Goal: Find contact information: Obtain details needed to contact an individual or organization

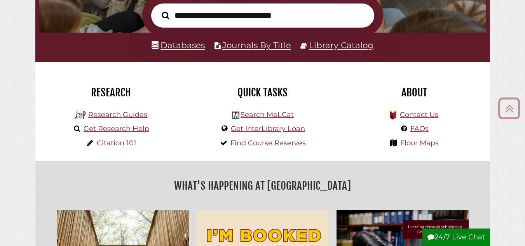
scroll to position [136, 0]
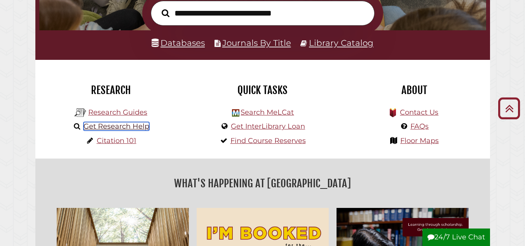
click at [115, 130] on link "Get Research Help" at bounding box center [117, 126] width 66 height 9
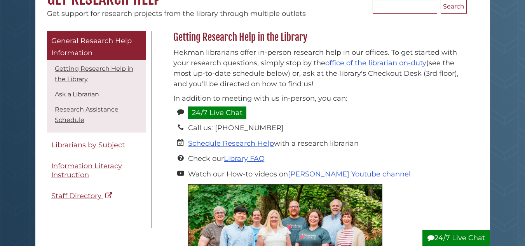
scroll to position [94, 0]
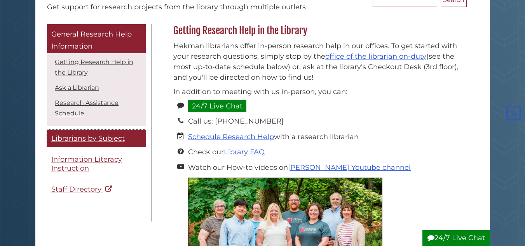
click at [107, 138] on span "Librarians by Subject" at bounding box center [87, 138] width 73 height 9
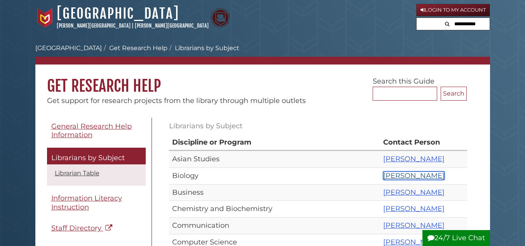
click at [419, 175] on link "Amanda Matthysse" at bounding box center [413, 175] width 61 height 9
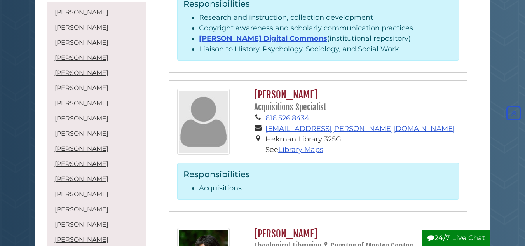
scroll to position [242, 0]
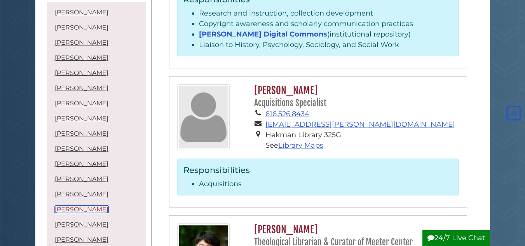
click at [89, 210] on link "Amanda Matthysse" at bounding box center [82, 209] width 54 height 7
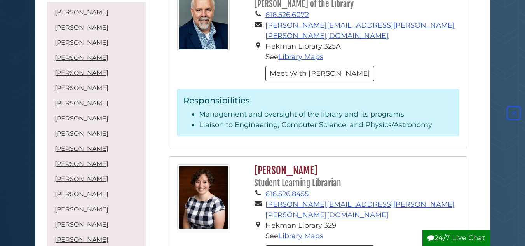
scroll to position [2206, 0]
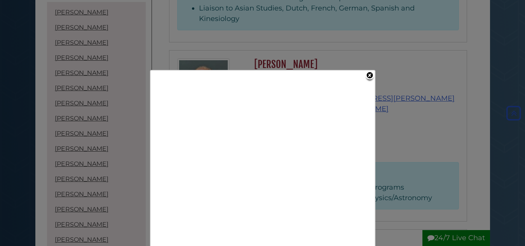
scroll to position [2121, 0]
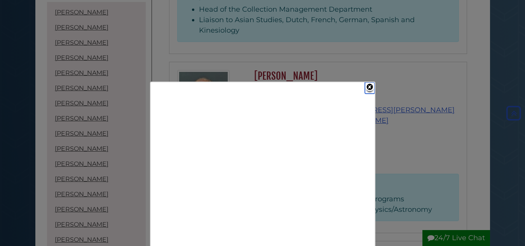
click at [370, 87] on link "Close" at bounding box center [370, 87] width 10 height 11
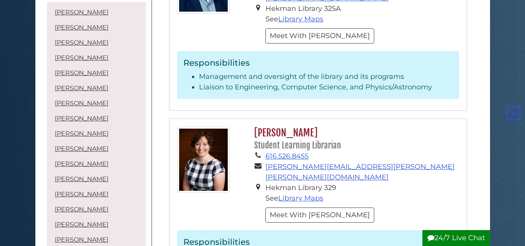
scroll to position [242, 0]
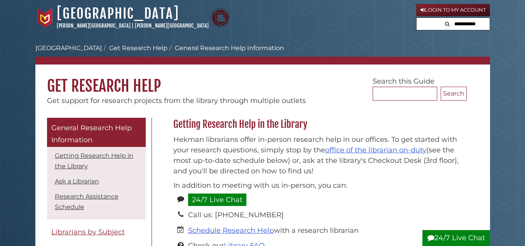
scroll to position [94, 0]
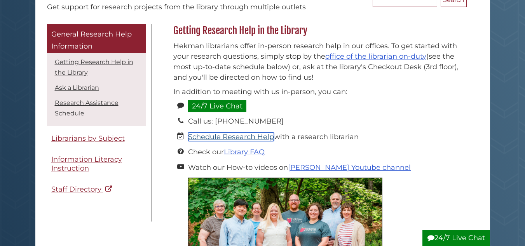
click at [238, 135] on link "Schedule Research Help" at bounding box center [231, 137] width 86 height 9
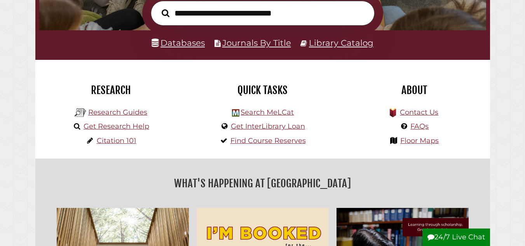
scroll to position [148, 443]
click at [424, 110] on link "Contact Us" at bounding box center [419, 112] width 38 height 9
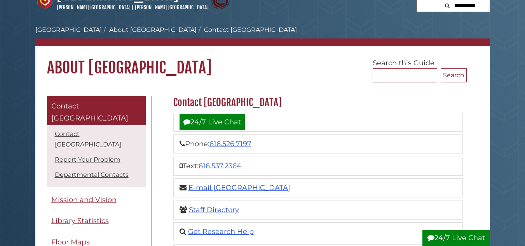
scroll to position [19, 0]
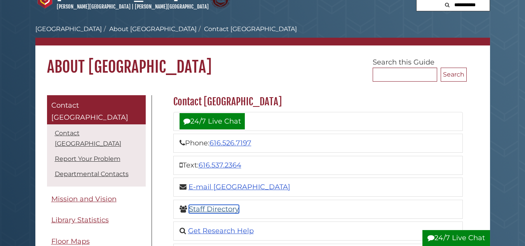
click at [226, 208] on link "Staff Directory" at bounding box center [214, 209] width 50 height 9
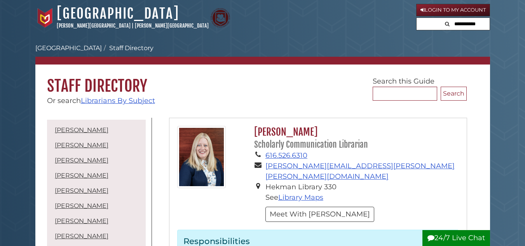
scroll to position [60, 0]
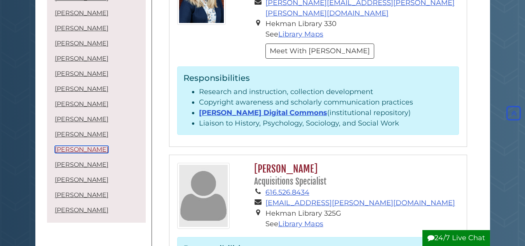
click at [80, 152] on link "Amanda Matthysse" at bounding box center [82, 149] width 54 height 7
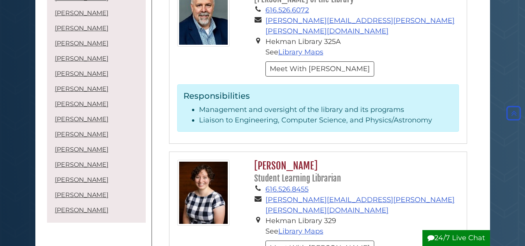
scroll to position [2208, 0]
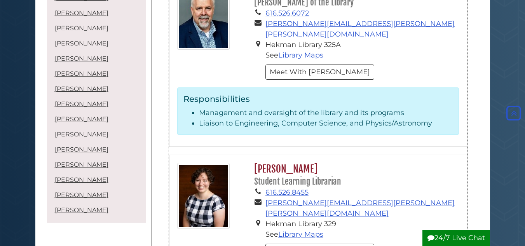
click at [221, 163] on img at bounding box center [203, 196] width 52 height 66
click at [216, 163] on img at bounding box center [203, 196] width 52 height 66
